Goal: Register for event/course

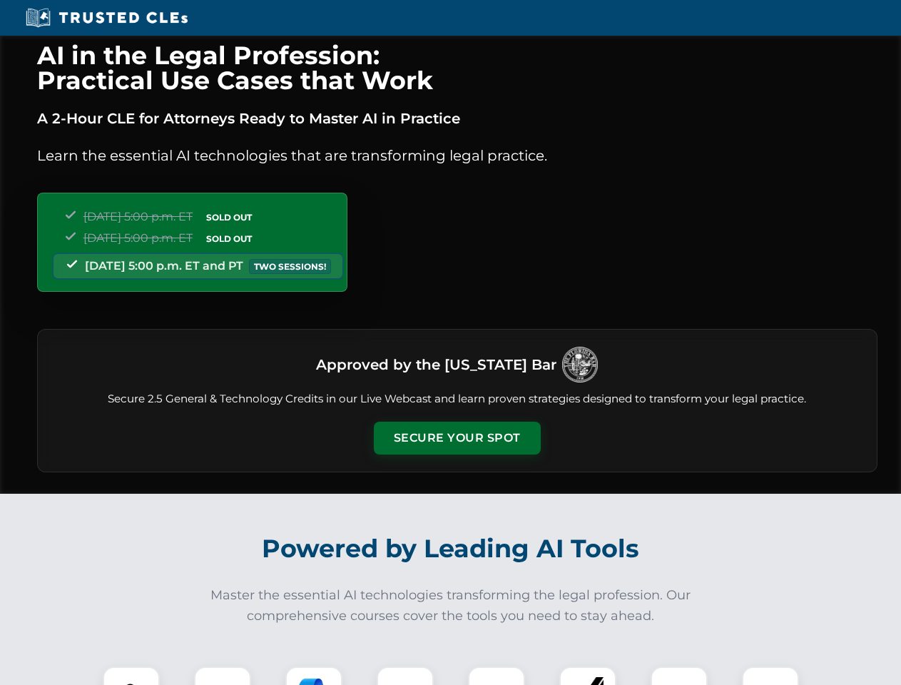
click at [456, 438] on button "Secure Your Spot" at bounding box center [457, 437] width 167 height 33
click at [131, 675] on img at bounding box center [131, 694] width 41 height 41
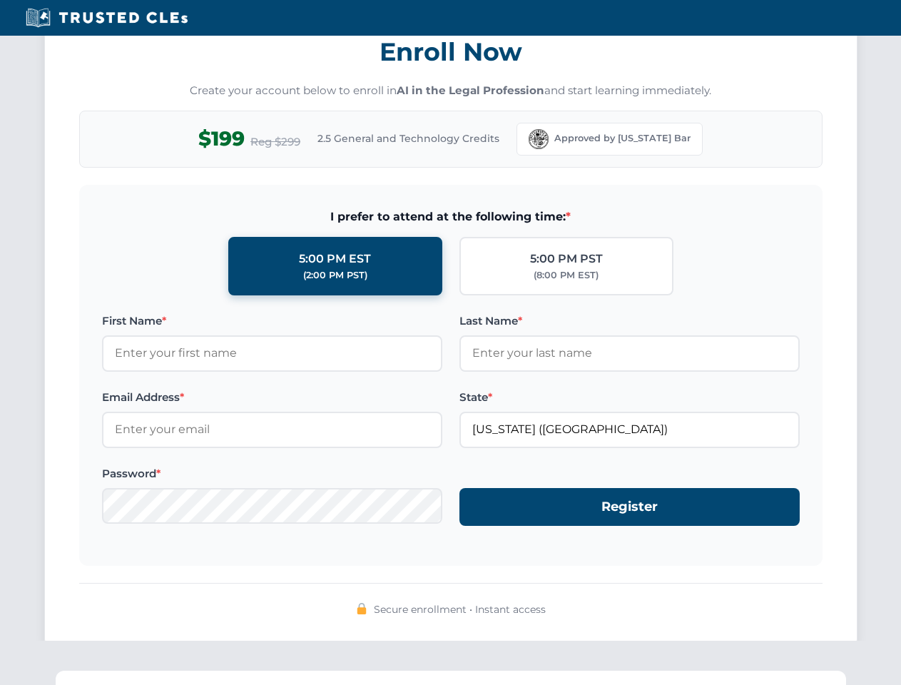
scroll to position [1400, 0]
